Goal: Task Accomplishment & Management: Manage account settings

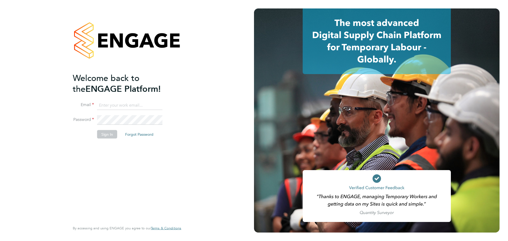
type input "[PERSON_NAME][EMAIL_ADDRESS][DOMAIN_NAME]"
click at [105, 133] on button "Sign In" at bounding box center [107, 134] width 20 height 8
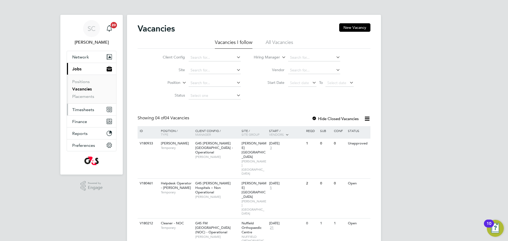
click at [81, 113] on button "Timesheets" at bounding box center [91, 110] width 49 height 12
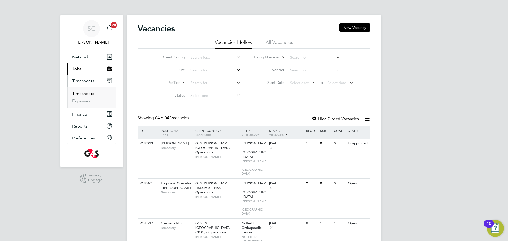
click at [84, 96] on li "Timesheets" at bounding box center [92, 94] width 40 height 7
click at [84, 95] on link "Timesheets" at bounding box center [83, 93] width 22 height 5
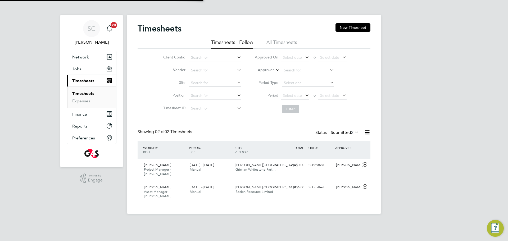
scroll to position [14, 46]
click at [265, 171] on span "Grichan Whitestone Part…" at bounding box center [256, 169] width 40 height 5
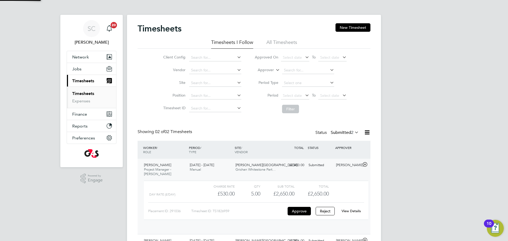
scroll to position [9, 52]
click at [299, 209] on button "Approve" at bounding box center [299, 211] width 23 height 8
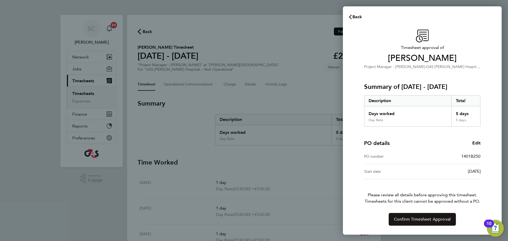
click at [396, 217] on span "Confirm Timesheet Approval" at bounding box center [422, 219] width 57 height 5
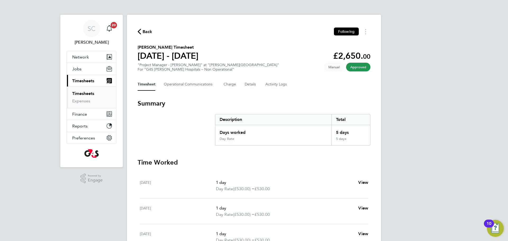
click at [83, 95] on link "Timesheets" at bounding box center [83, 93] width 22 height 5
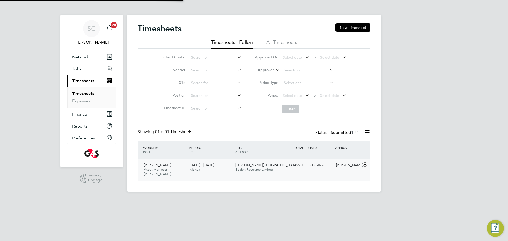
scroll to position [14, 46]
click at [307, 171] on div "Paul Montrose Asset Manager - Churchill 15 - 21 Sep 2025 15 - 21 Sep 2025 Manua…" at bounding box center [254, 170] width 233 height 22
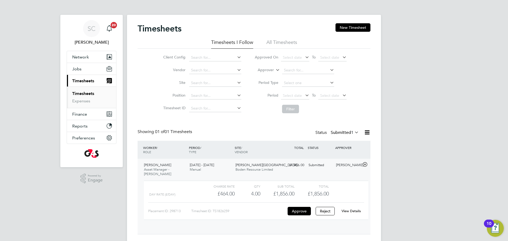
scroll to position [9, 52]
click at [303, 207] on button "Approve" at bounding box center [299, 211] width 23 height 8
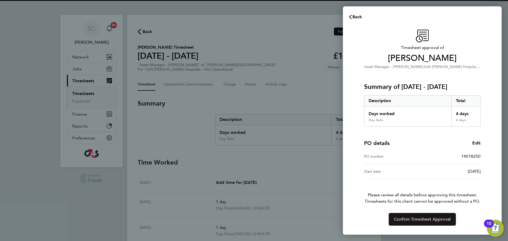
click at [405, 219] on span "Confirm Timesheet Approval" at bounding box center [422, 219] width 57 height 5
